Goal: Task Accomplishment & Management: Manage account settings

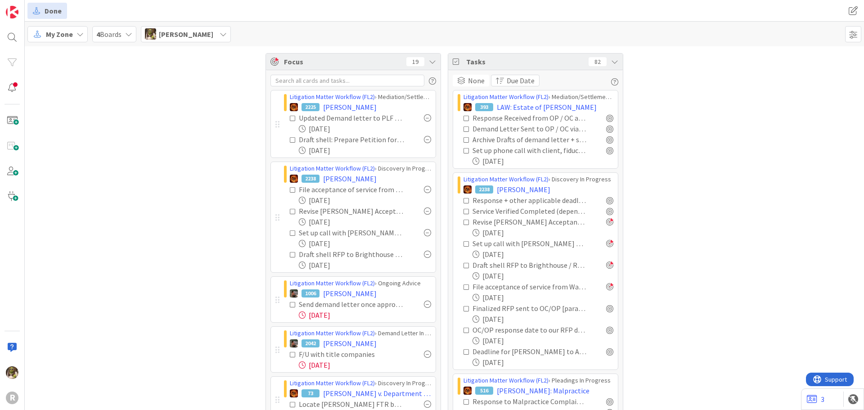
scroll to position [1259, 0]
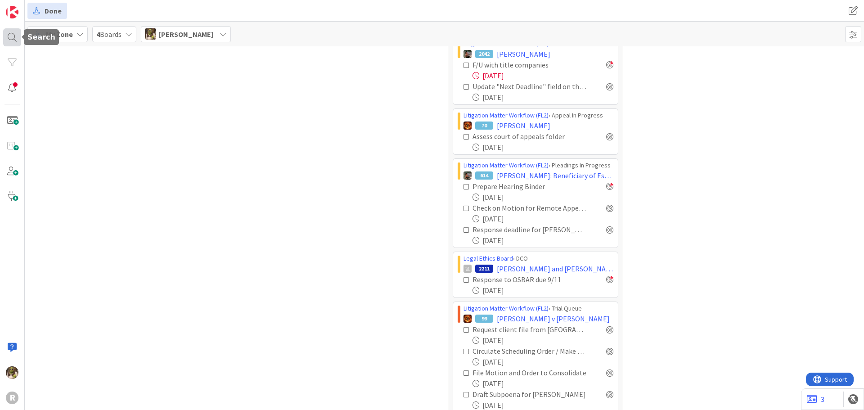
click at [14, 38] on div at bounding box center [12, 37] width 18 height 18
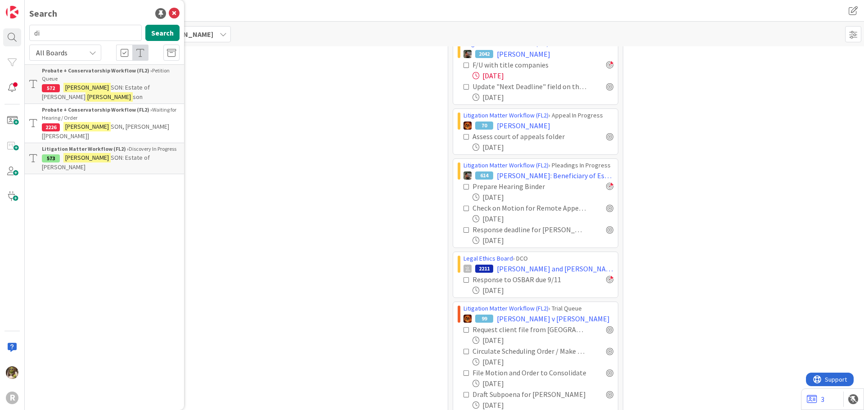
type input "d"
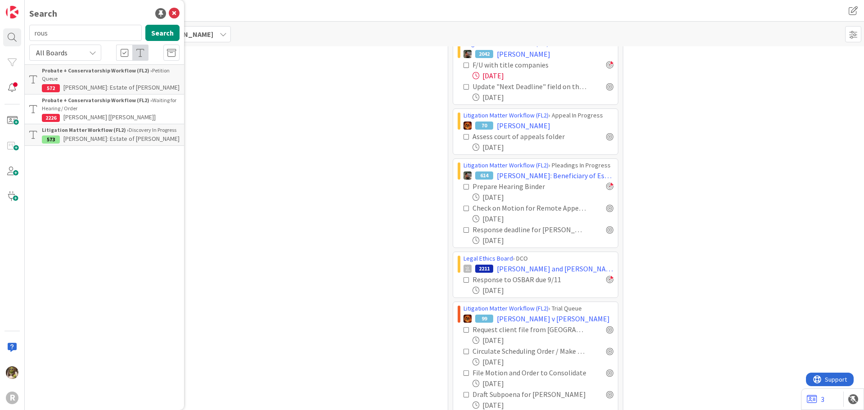
type input "rous"
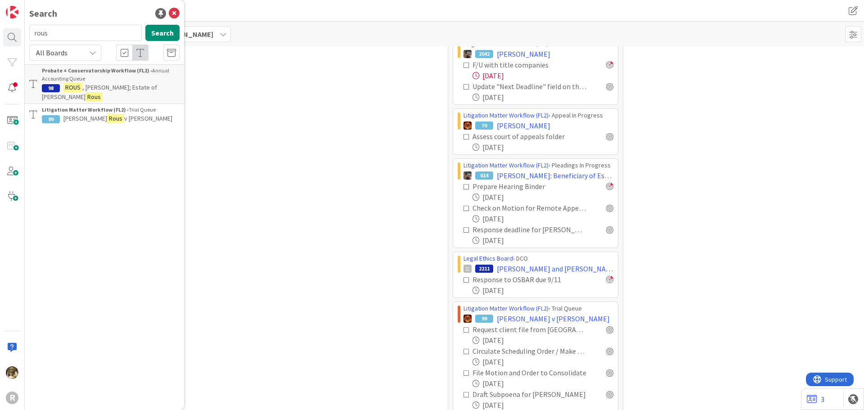
click at [107, 114] on mark "Rous" at bounding box center [115, 118] width 17 height 9
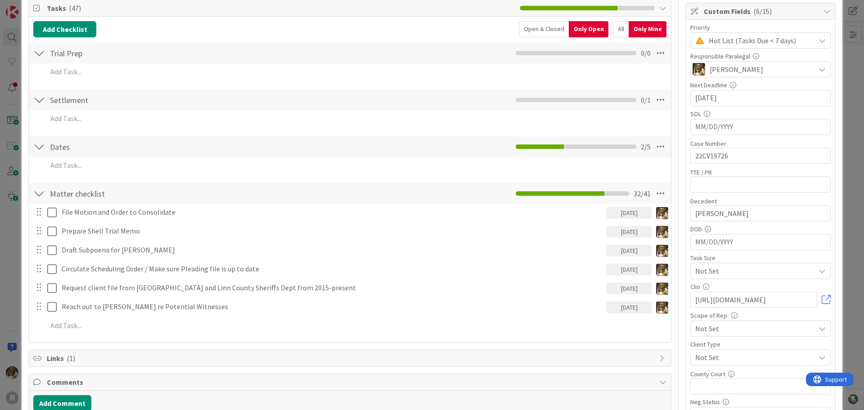
scroll to position [180, 0]
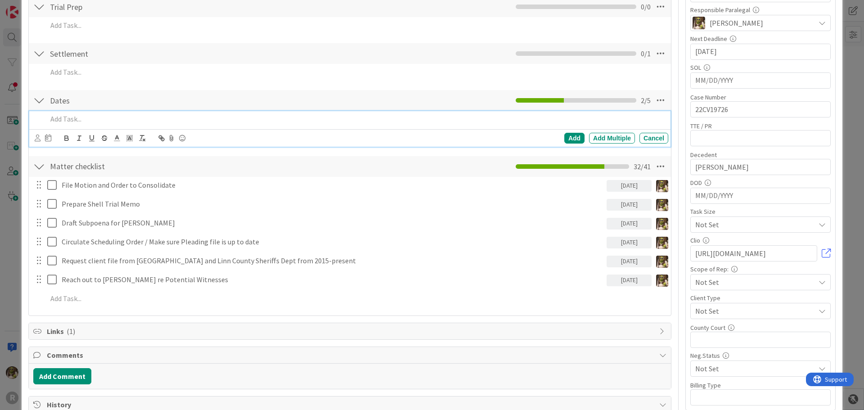
click at [101, 122] on p at bounding box center [355, 119] width 617 height 10
click at [39, 138] on icon at bounding box center [38, 137] width 6 height 7
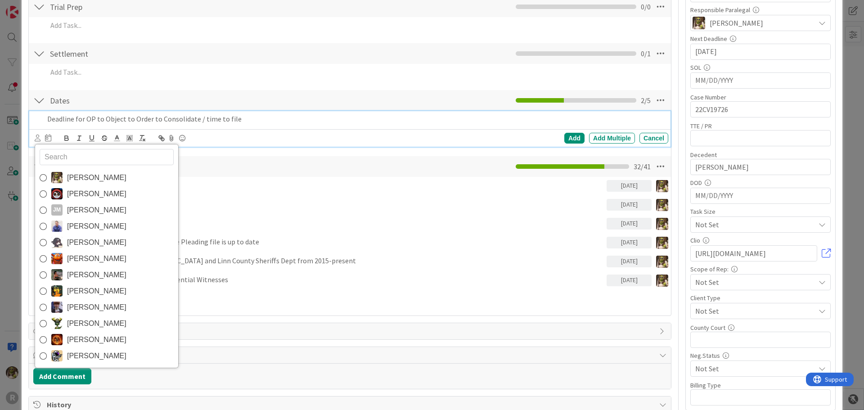
click at [78, 173] on span "Devine Gines" at bounding box center [96, 177] width 59 height 13
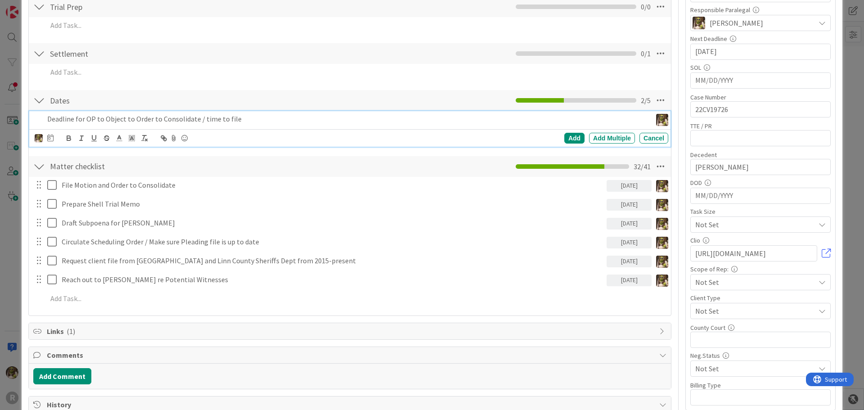
click at [51, 142] on div at bounding box center [50, 138] width 6 height 11
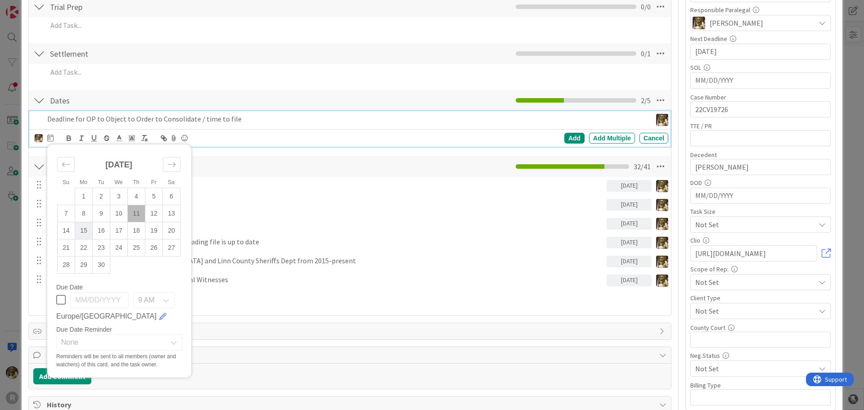
click at [81, 230] on td "15" at bounding box center [84, 230] width 18 height 17
click at [572, 139] on div "Add" at bounding box center [574, 138] width 20 height 11
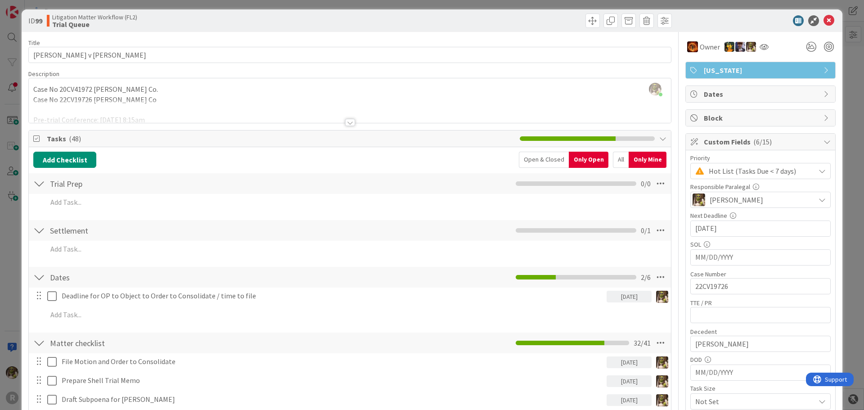
scroll to position [0, 0]
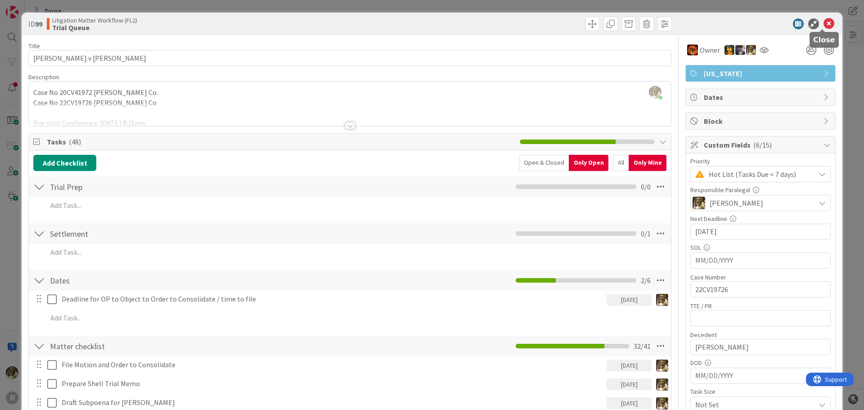
drag, startPoint x: 827, startPoint y: 22, endPoint x: 737, endPoint y: 11, distance: 90.6
click at [825, 22] on icon at bounding box center [828, 23] width 11 height 11
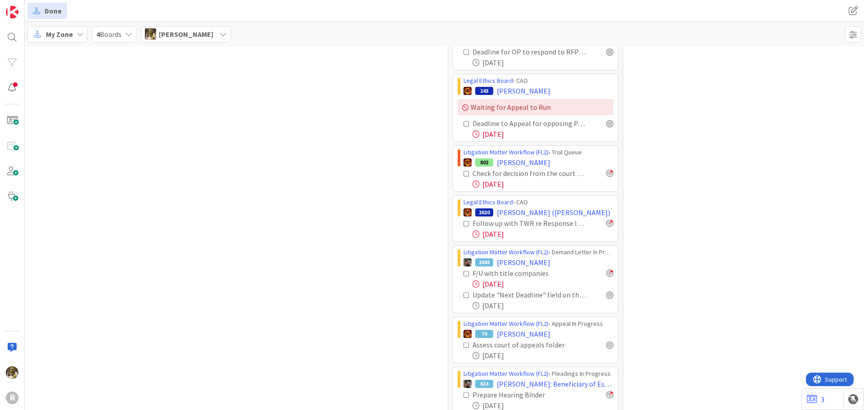
scroll to position [1034, 0]
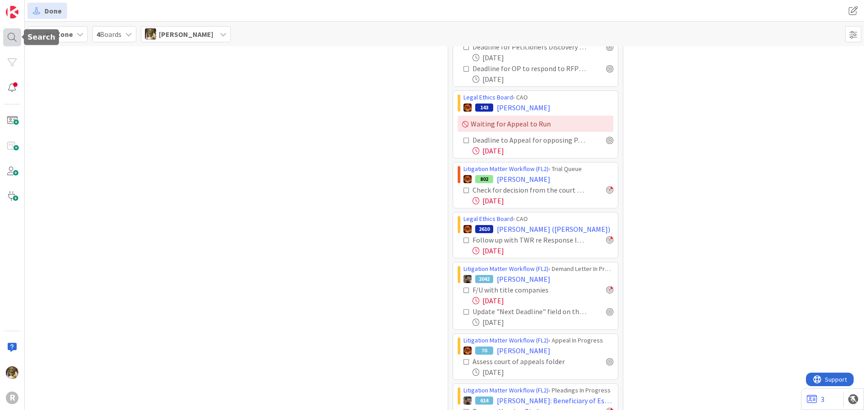
click at [14, 38] on div at bounding box center [12, 37] width 18 height 18
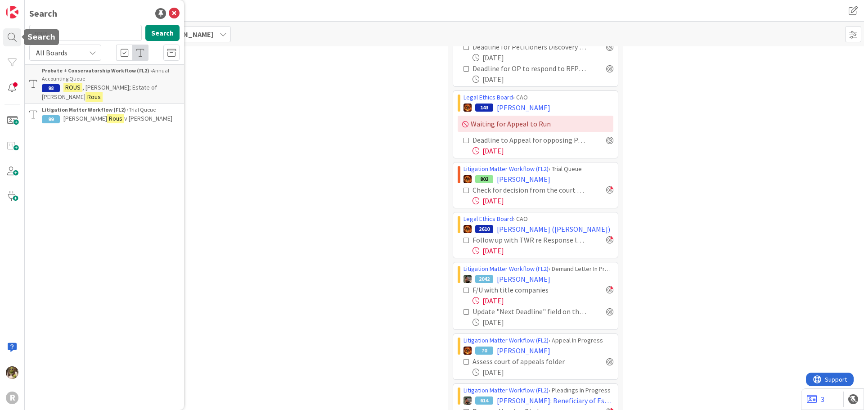
drag, startPoint x: 82, startPoint y: 31, endPoint x: 3, endPoint y: 37, distance: 79.9
click at [3, 37] on div "R Search rous Search All Boards Probate + Conservatorship Workflow (FL2) › Annu…" at bounding box center [12, 205] width 25 height 410
type input "janzen"
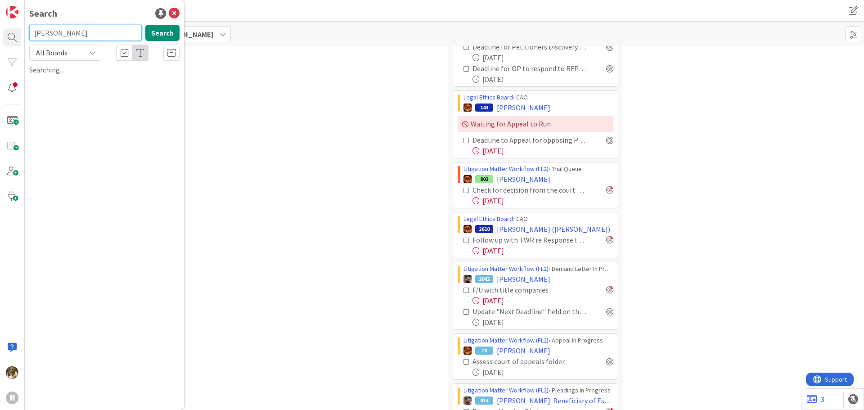
click at [85, 36] on input "janzen" at bounding box center [85, 33] width 112 height 16
click at [168, 34] on button "Search" at bounding box center [162, 33] width 34 height 16
click at [67, 69] on div "Searching..." at bounding box center [104, 69] width 150 height 11
click at [176, 12] on icon at bounding box center [174, 13] width 11 height 11
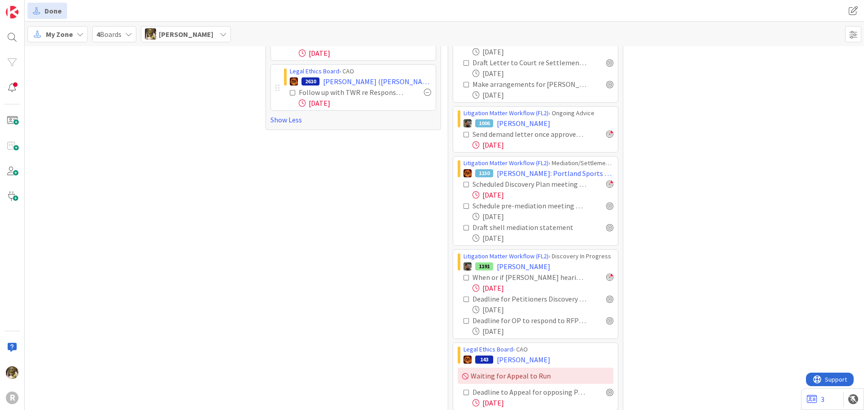
scroll to position [765, 0]
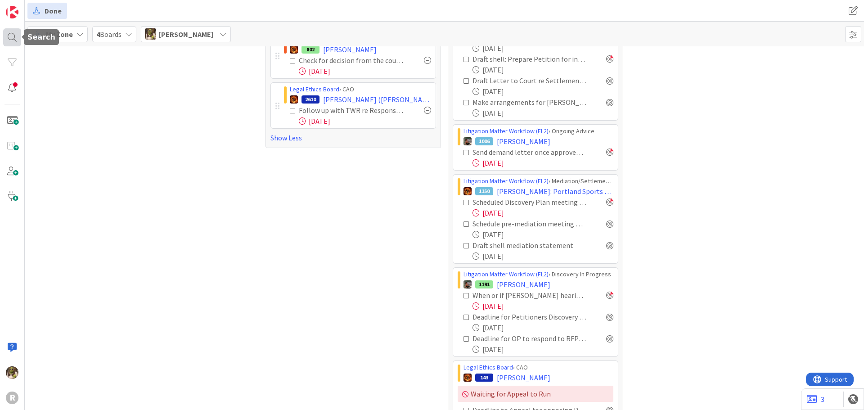
click at [20, 35] on div at bounding box center [12, 37] width 18 height 18
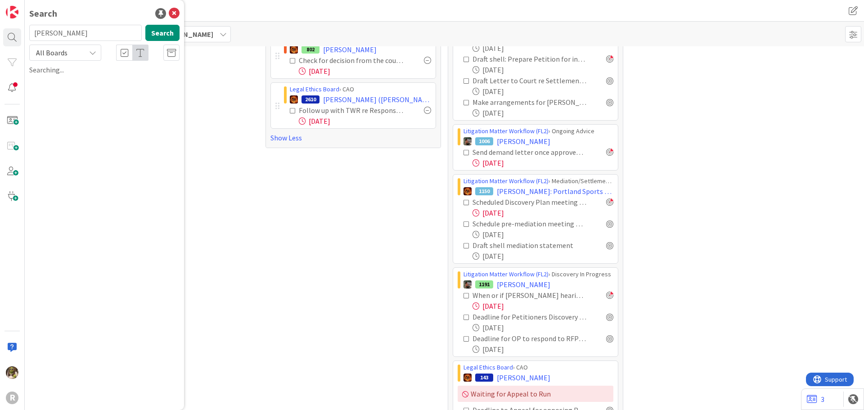
drag, startPoint x: 52, startPoint y: 39, endPoint x: 22, endPoint y: 40, distance: 30.2
click at [22, 40] on div "R Search janzen Search All Boards Searching..." at bounding box center [12, 205] width 25 height 410
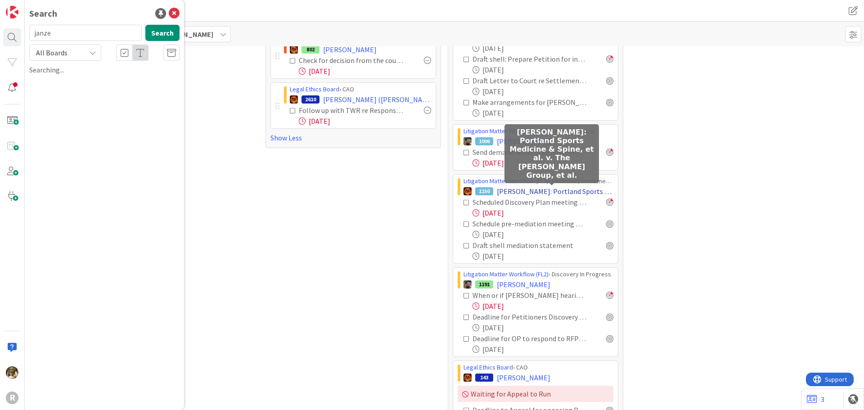
type input "janzen"
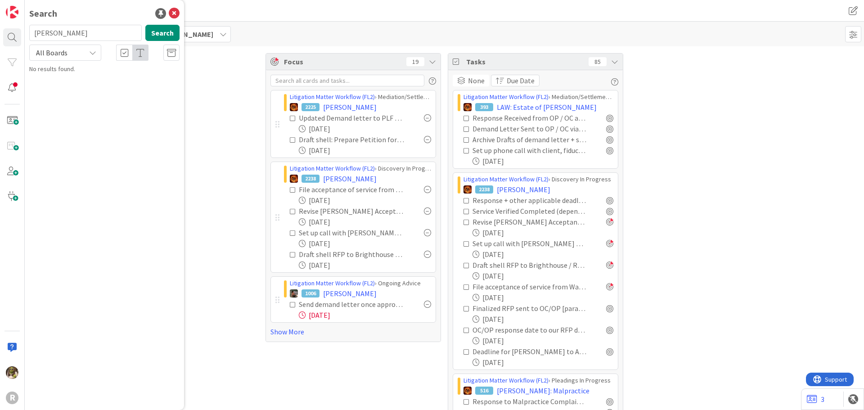
type input "[PERSON_NAME]"
click at [105, 77] on span ", Caroline and Paul" at bounding box center [105, 84] width 127 height 18
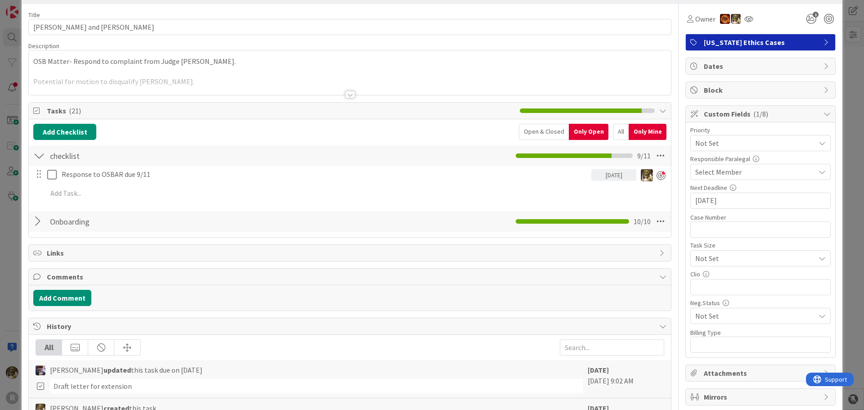
scroll to position [45, 0]
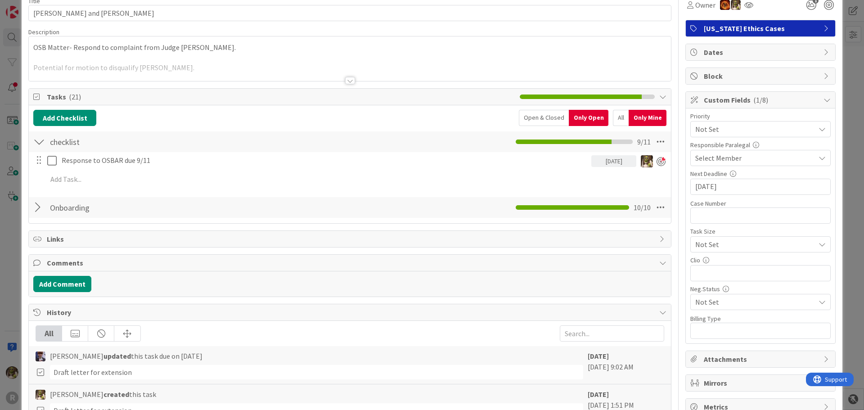
click at [156, 152] on div "Response to OSBAR due 9/11 09/11/2025 Update Cancel Add Add Multiple Cancel" at bounding box center [349, 171] width 633 height 39
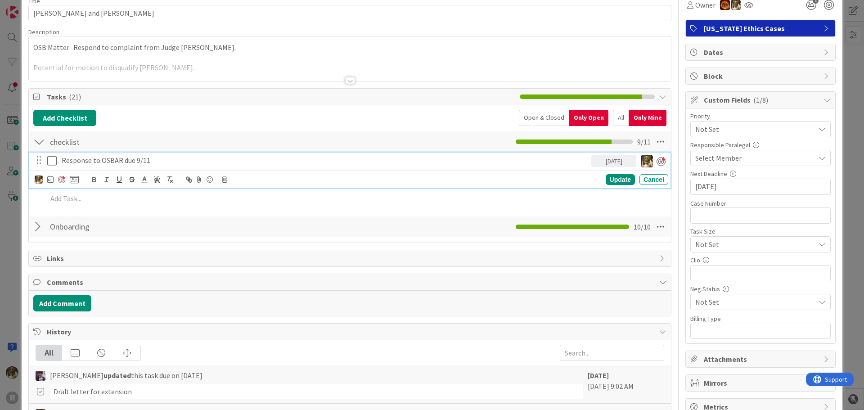
click at [155, 161] on p "Response to OSBAR due 9/11" at bounding box center [325, 160] width 526 height 10
click at [52, 178] on icon at bounding box center [50, 178] width 6 height 7
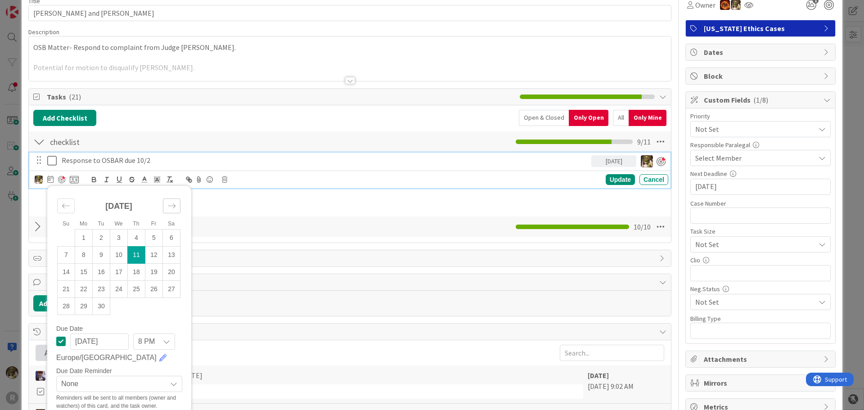
click at [170, 206] on icon "Move forward to switch to the next month." at bounding box center [171, 205] width 9 height 9
click at [138, 239] on td "2" at bounding box center [137, 237] width 18 height 17
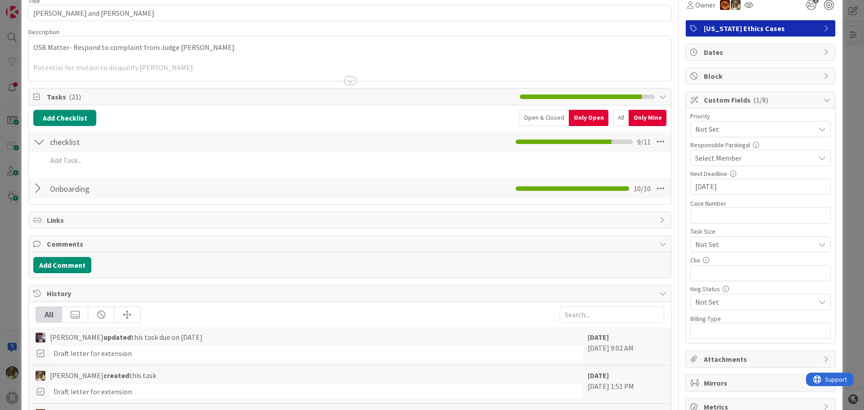
click at [613, 119] on div "All" at bounding box center [621, 118] width 16 height 16
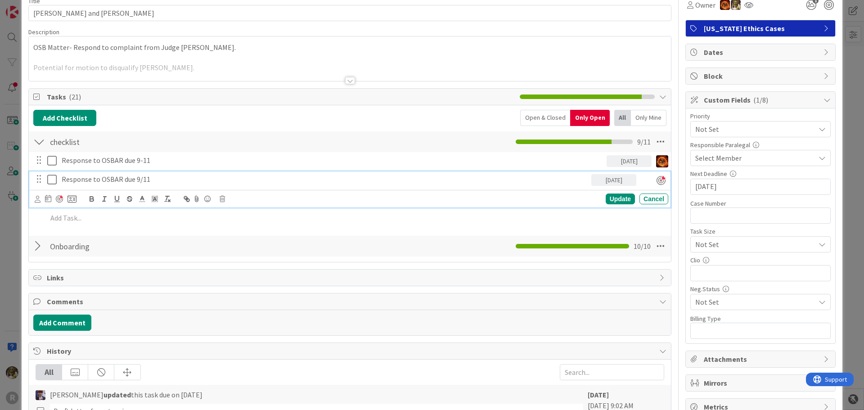
click at [162, 182] on p "Response to OSBAR due 9/11" at bounding box center [325, 179] width 526 height 10
click at [618, 202] on div "Update" at bounding box center [619, 198] width 29 height 11
click at [277, 179] on p "Response to OSBAR due 10/02" at bounding box center [325, 179] width 526 height 10
click at [36, 198] on icon at bounding box center [38, 199] width 6 height 7
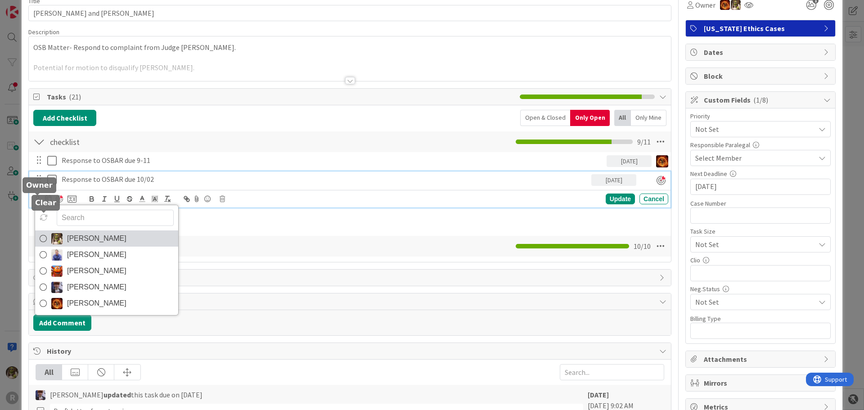
click at [66, 238] on link "Devine Gines" at bounding box center [106, 238] width 143 height 16
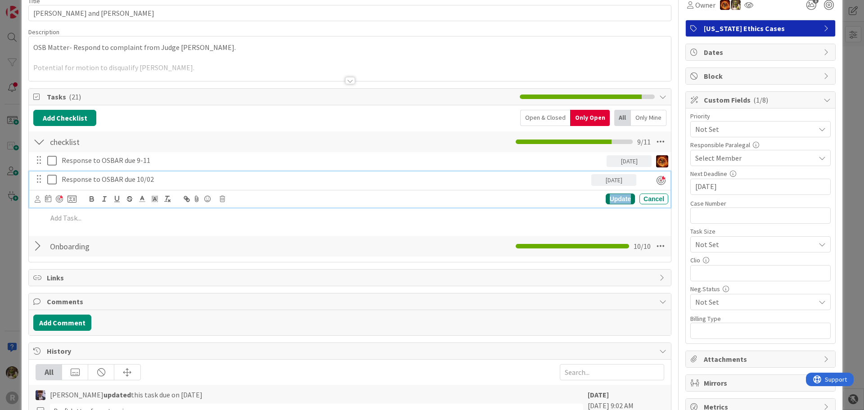
click at [615, 201] on div "Update" at bounding box center [619, 198] width 29 height 11
click at [187, 186] on div "Response to OSBAR due 10/02" at bounding box center [324, 179] width 533 height 16
click at [35, 200] on icon at bounding box center [38, 199] width 6 height 7
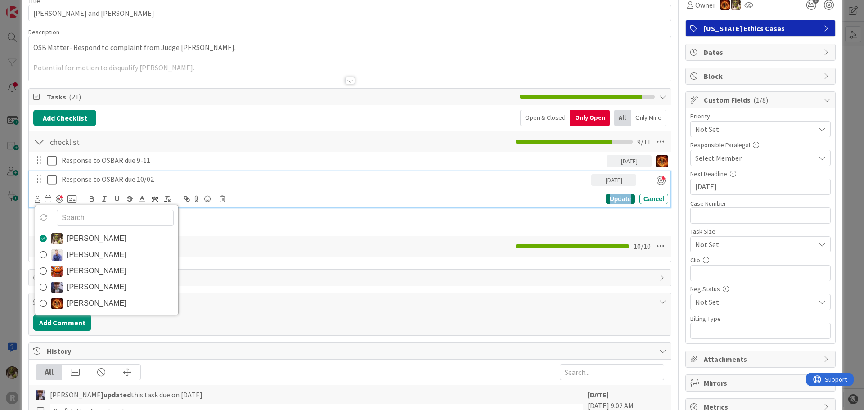
click at [607, 198] on div "Update" at bounding box center [619, 198] width 29 height 11
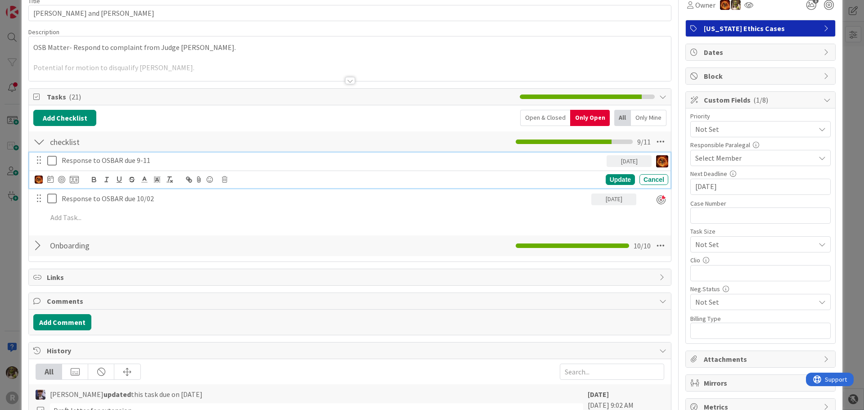
click at [170, 163] on p "Response to OSBAR due 9-11" at bounding box center [332, 160] width 541 height 10
click at [51, 179] on icon at bounding box center [50, 178] width 6 height 7
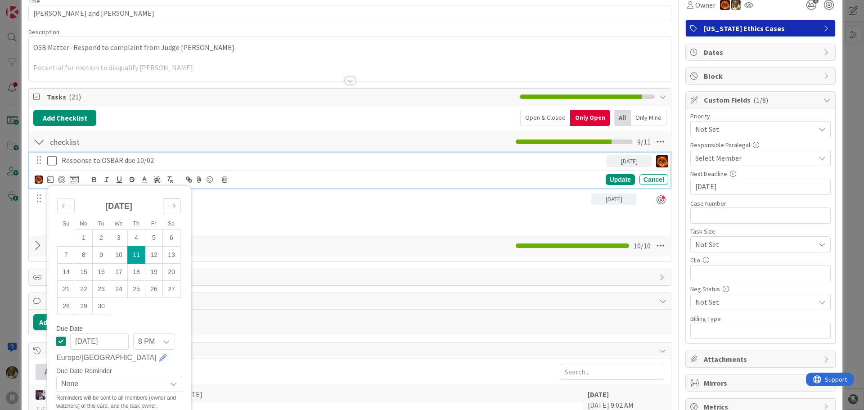
click at [177, 206] on div "Move forward to switch to the next month." at bounding box center [172, 205] width 18 height 15
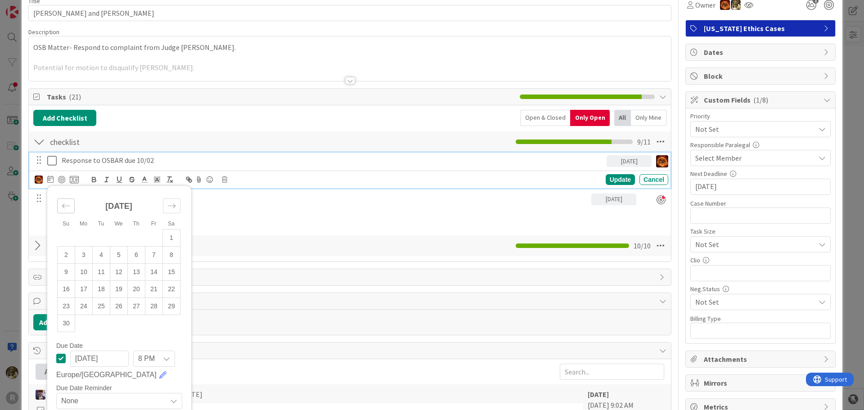
click at [60, 206] on div "Move backward to switch to the previous month." at bounding box center [66, 205] width 18 height 15
click at [137, 234] on td "2" at bounding box center [137, 237] width 18 height 17
type input "10/02/2025"
click at [608, 181] on div "Update" at bounding box center [619, 179] width 29 height 11
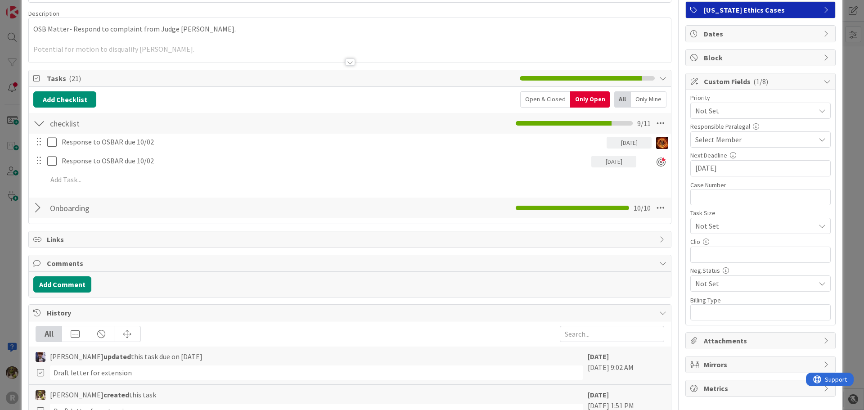
scroll to position [0, 0]
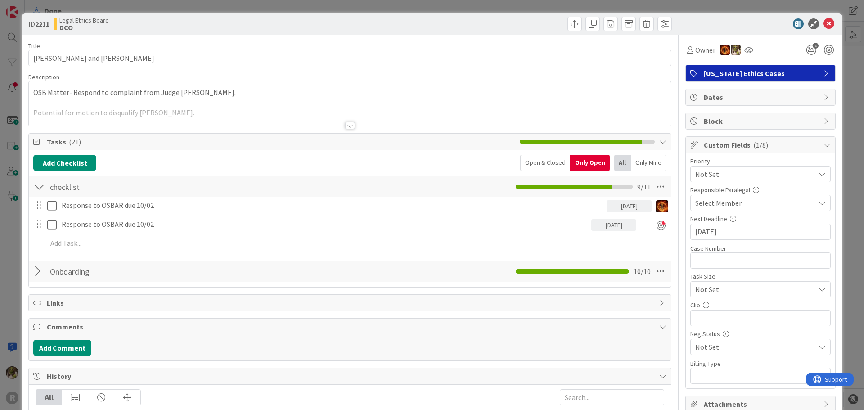
click at [350, 125] on div at bounding box center [350, 125] width 10 height 7
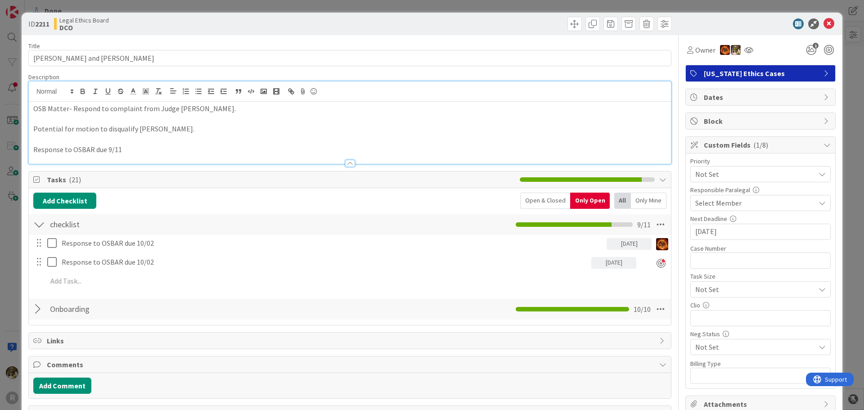
drag, startPoint x: 147, startPoint y: 150, endPoint x: 154, endPoint y: 149, distance: 7.3
click at [148, 151] on p "Response to OSBAR due 9/11" at bounding box center [349, 149] width 633 height 10
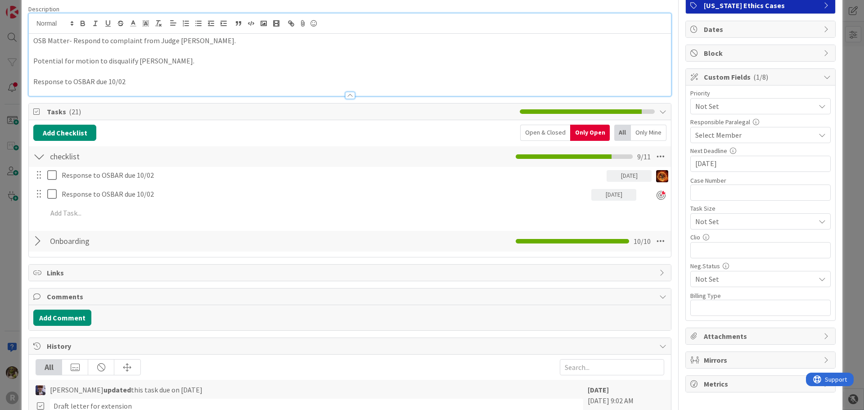
scroll to position [90, 0]
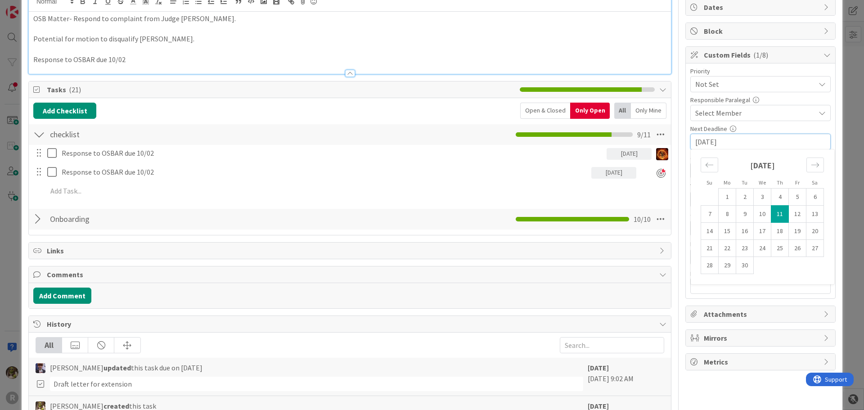
drag, startPoint x: 732, startPoint y: 143, endPoint x: 667, endPoint y: 152, distance: 65.3
click at [816, 164] on div "Move forward to switch to the next month." at bounding box center [815, 164] width 18 height 15
click at [777, 202] on td "2" at bounding box center [780, 196] width 18 height 17
type input "10/02/2025"
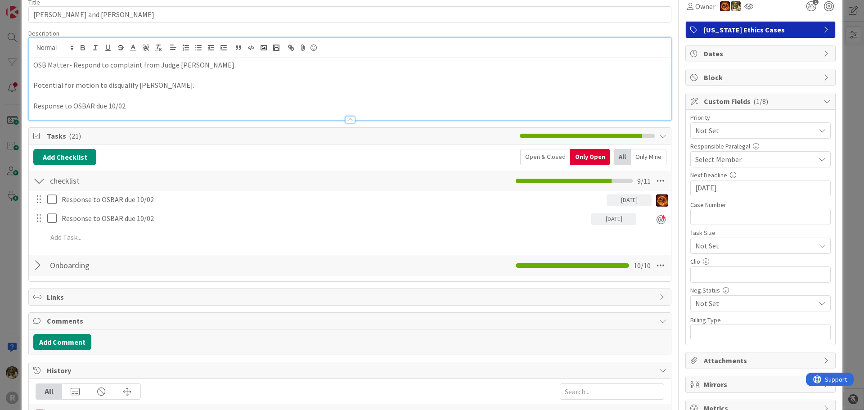
scroll to position [0, 0]
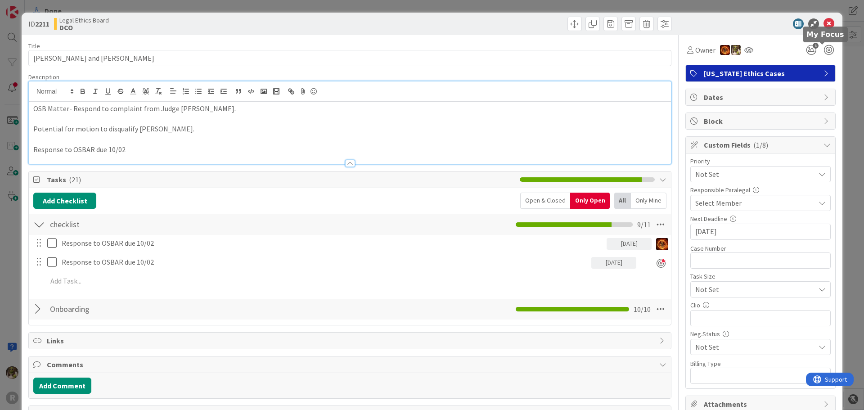
click at [823, 24] on icon at bounding box center [828, 23] width 11 height 11
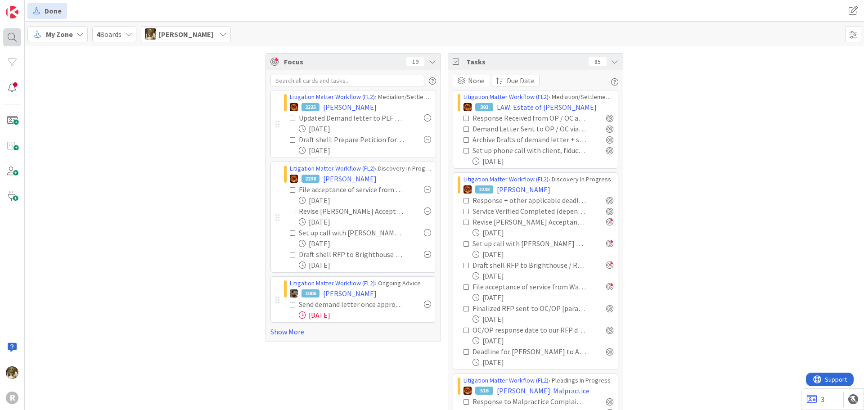
click at [13, 37] on div at bounding box center [12, 37] width 18 height 18
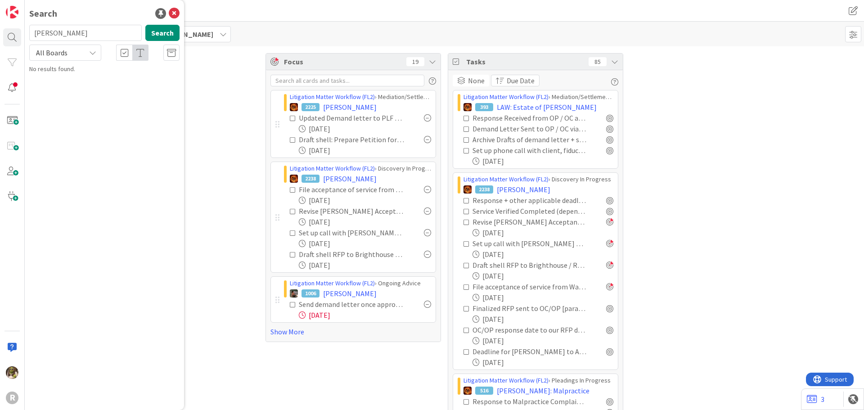
drag, startPoint x: 78, startPoint y: 39, endPoint x: 27, endPoint y: 38, distance: 51.3
click at [27, 38] on div "janzen Search" at bounding box center [104, 35] width 161 height 20
type input "christensen"
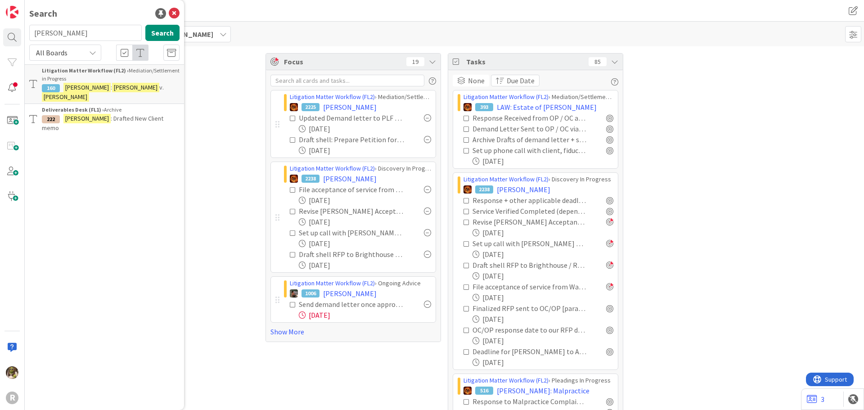
click at [72, 77] on div "Litigation Matter Workflow (FL2) › Mediation/Settlement in Progress" at bounding box center [111, 75] width 138 height 16
